Goal: Information Seeking & Learning: Check status

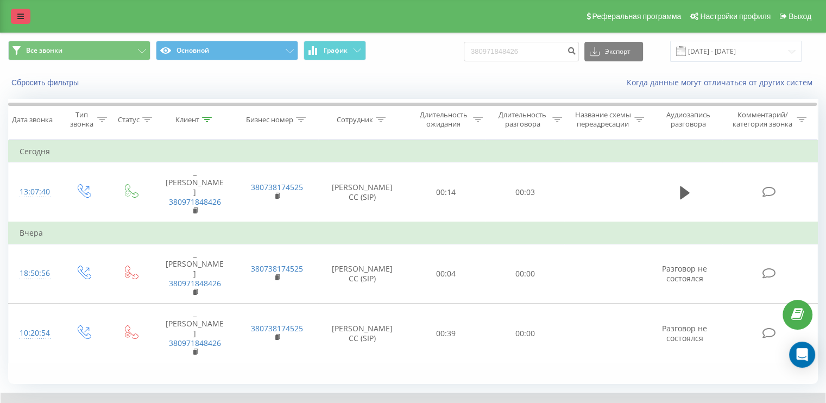
click at [17, 14] on icon at bounding box center [20, 16] width 7 height 8
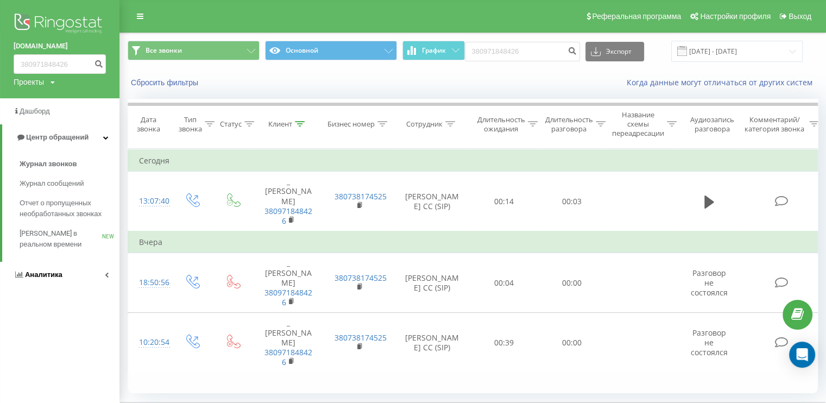
click at [91, 275] on link "Аналитика" at bounding box center [59, 275] width 119 height 26
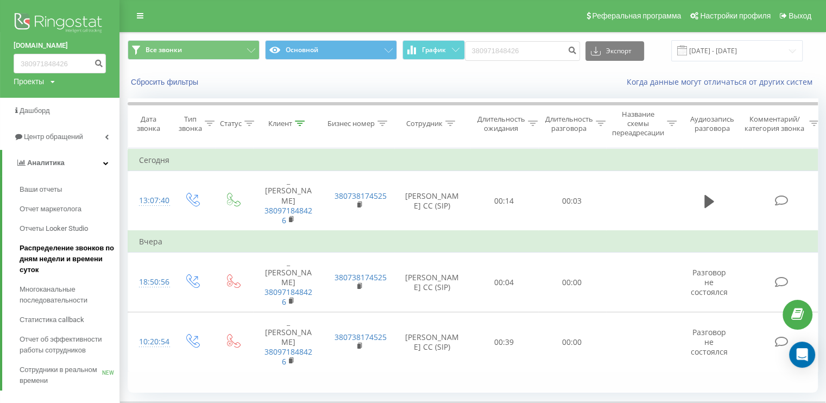
scroll to position [72, 0]
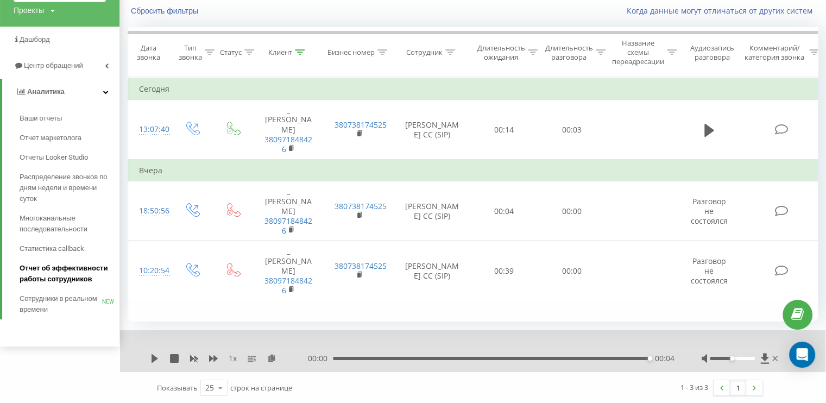
click at [41, 277] on span "Отчет об эффективности работы сотрудников" at bounding box center [67, 274] width 95 height 22
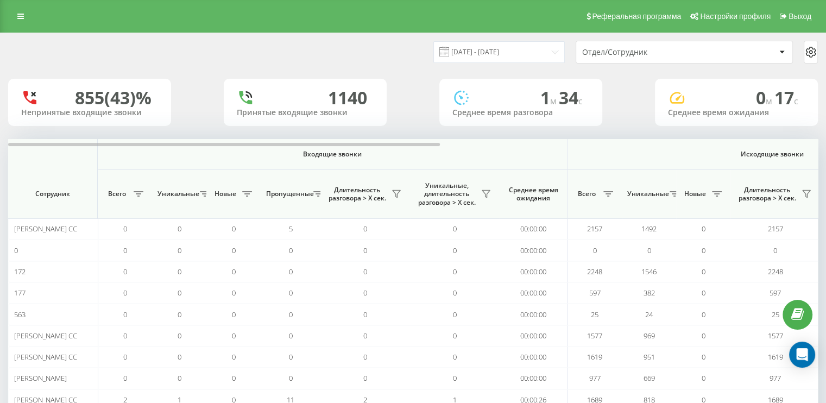
click at [776, 58] on div at bounding box center [782, 52] width 12 height 13
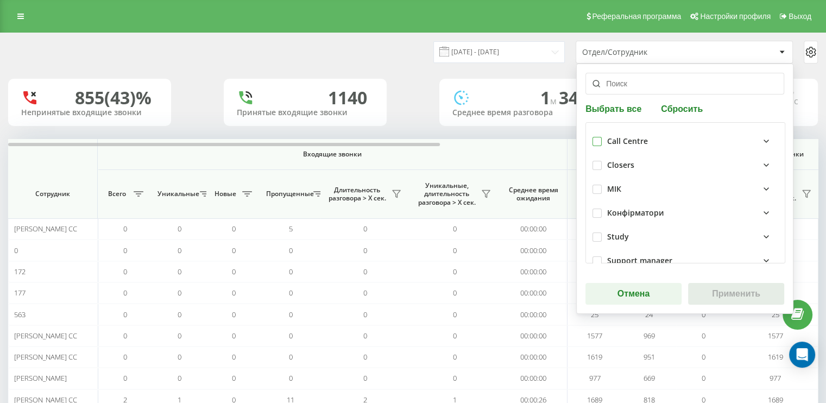
click at [596, 137] on label at bounding box center [597, 137] width 9 height 0
checkbox input "true"
click at [734, 289] on button "Применить" at bounding box center [736, 294] width 96 height 22
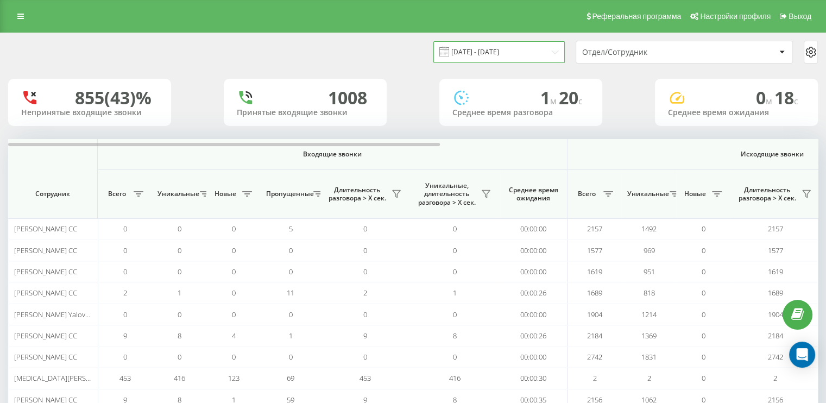
click at [550, 59] on input "[DATE] - [DATE]" at bounding box center [498, 51] width 131 height 21
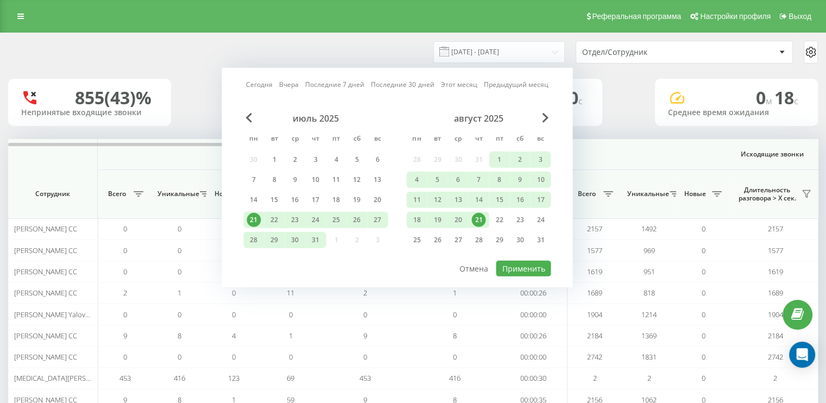
click at [479, 217] on div "21" at bounding box center [478, 220] width 14 height 14
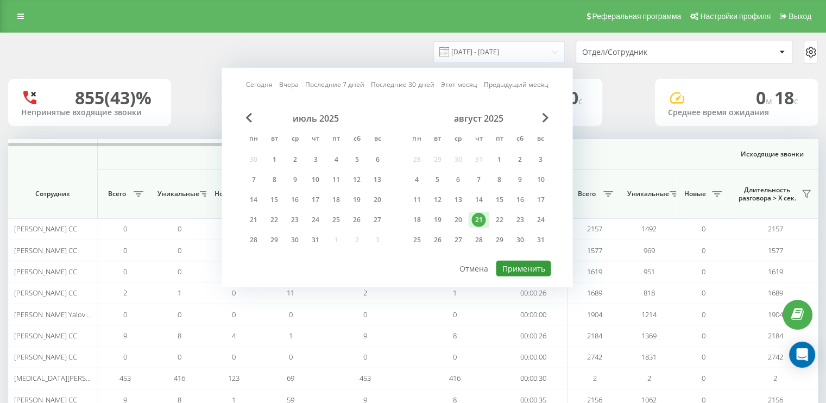
click at [528, 265] on button "Применить" at bounding box center [523, 269] width 55 height 16
type input "[DATE] - [DATE]"
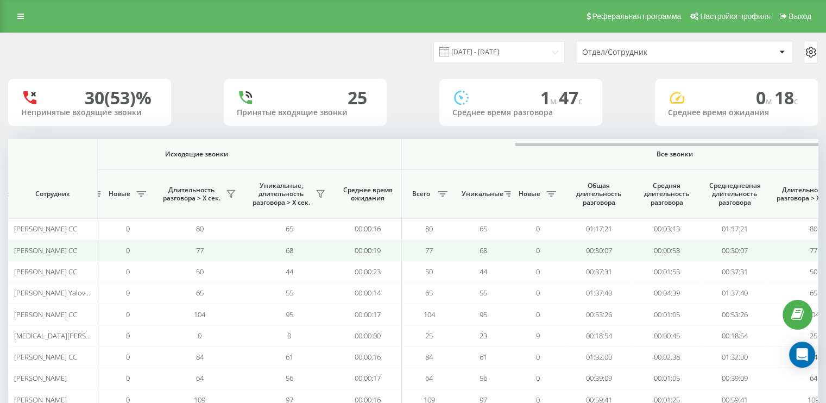
scroll to position [0, 706]
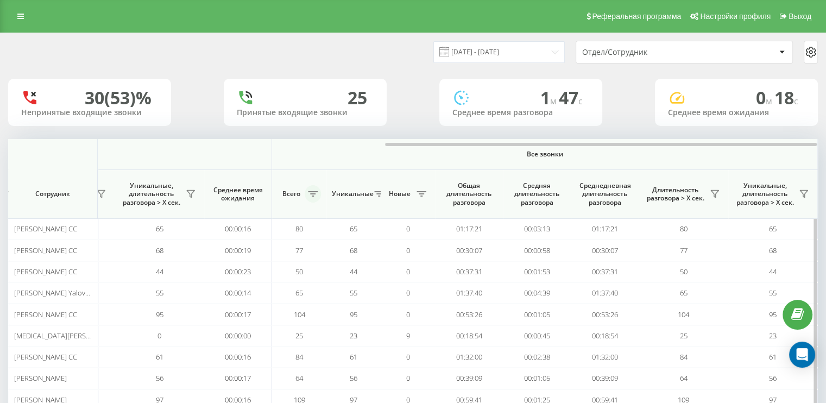
click at [313, 196] on icon at bounding box center [313, 193] width 10 height 5
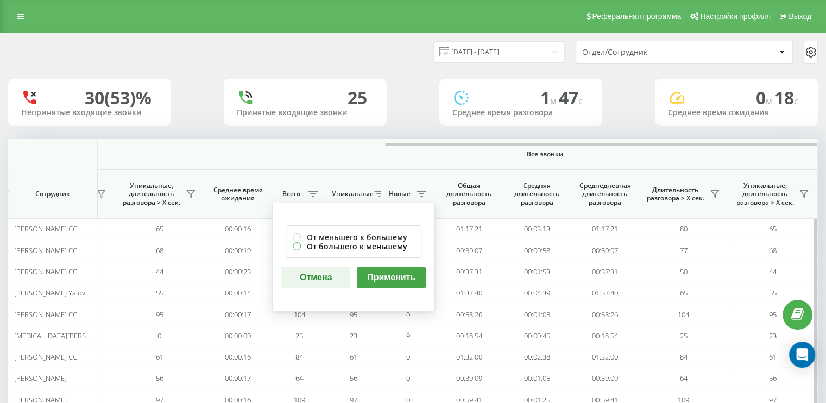
click at [294, 245] on label "От большего к меньшему" at bounding box center [354, 246] width 122 height 9
radio input "true"
click at [371, 269] on button "Применить" at bounding box center [391, 278] width 69 height 22
